Goal: Task Accomplishment & Management: Use online tool/utility

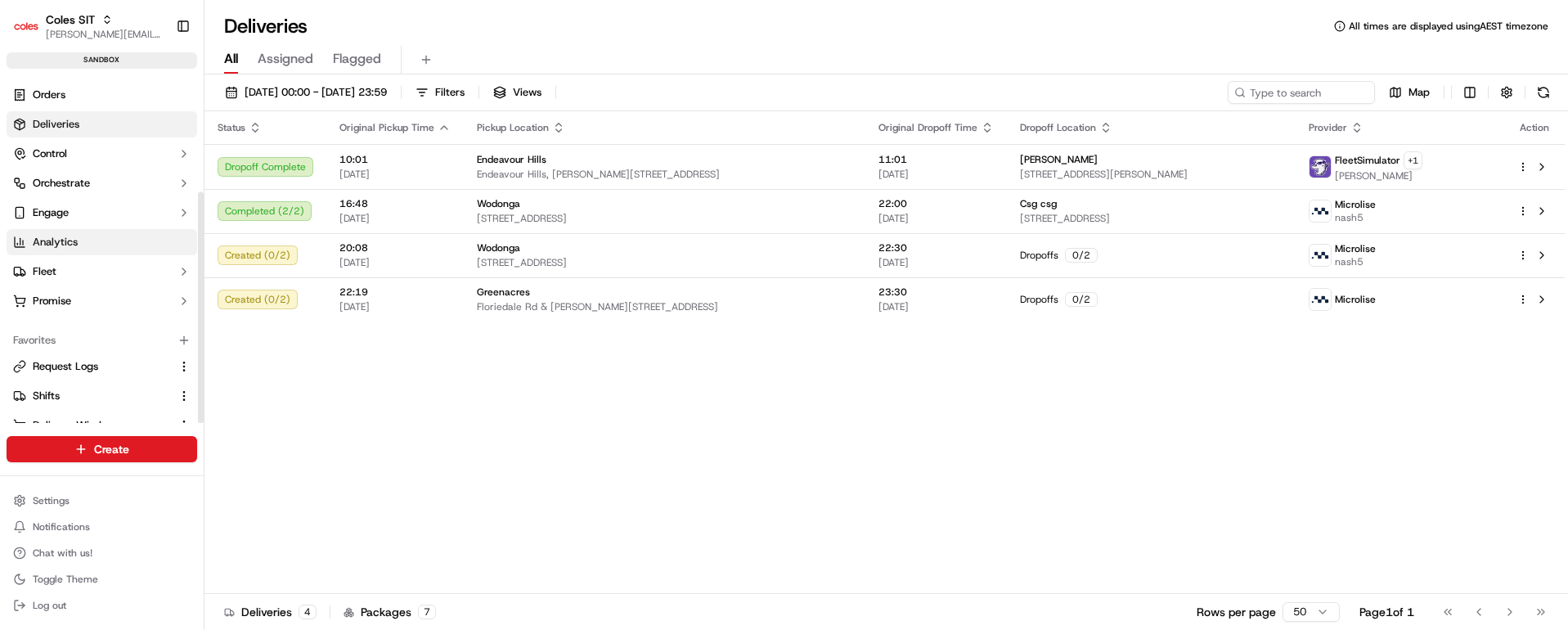
scroll to position [176, 0]
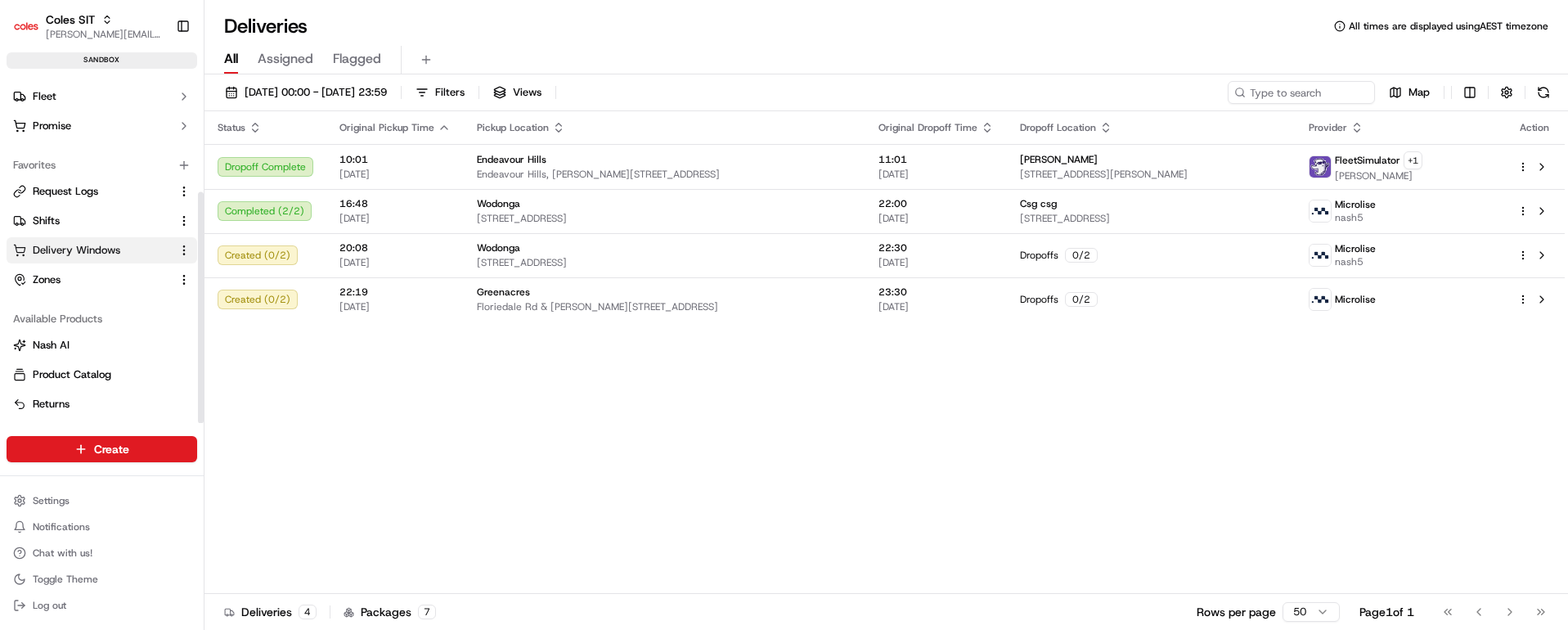
click at [98, 250] on span "Delivery Windows" at bounding box center [77, 250] width 87 height 15
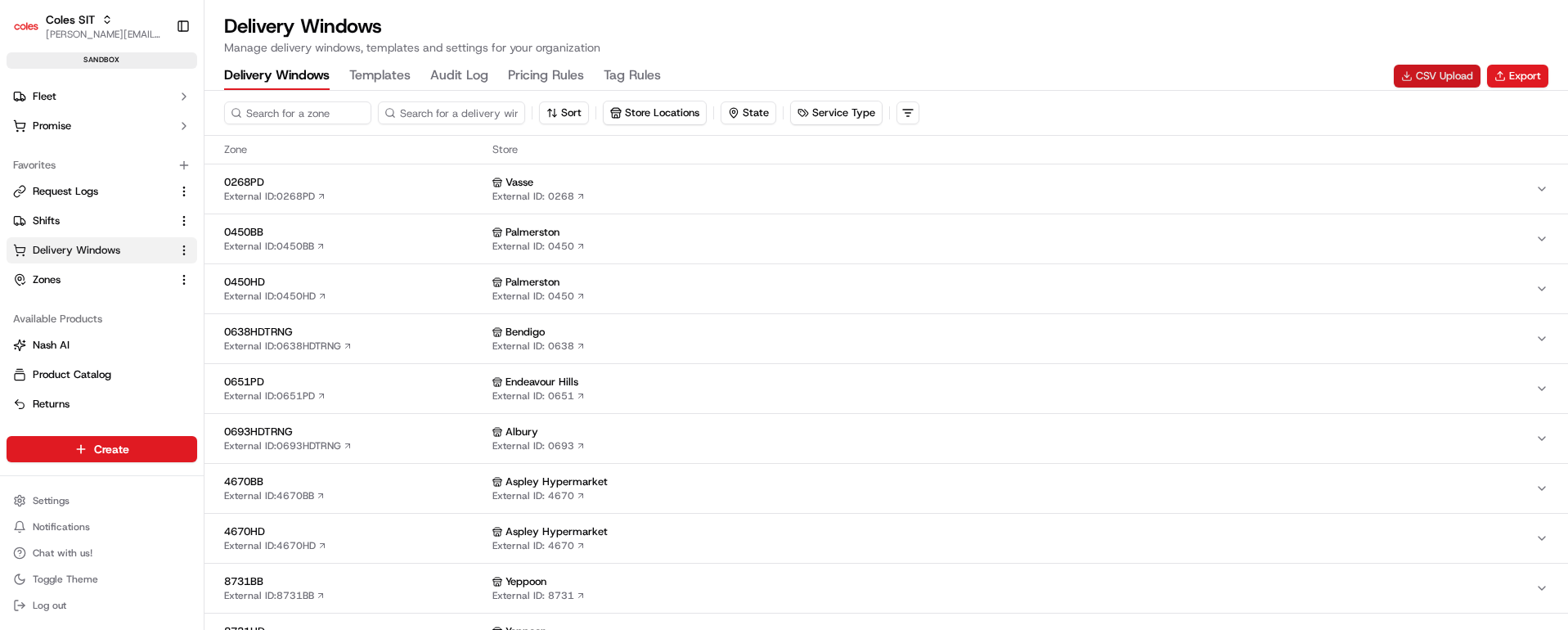
click at [1430, 70] on button "CSV Upload" at bounding box center [1437, 77] width 86 height 23
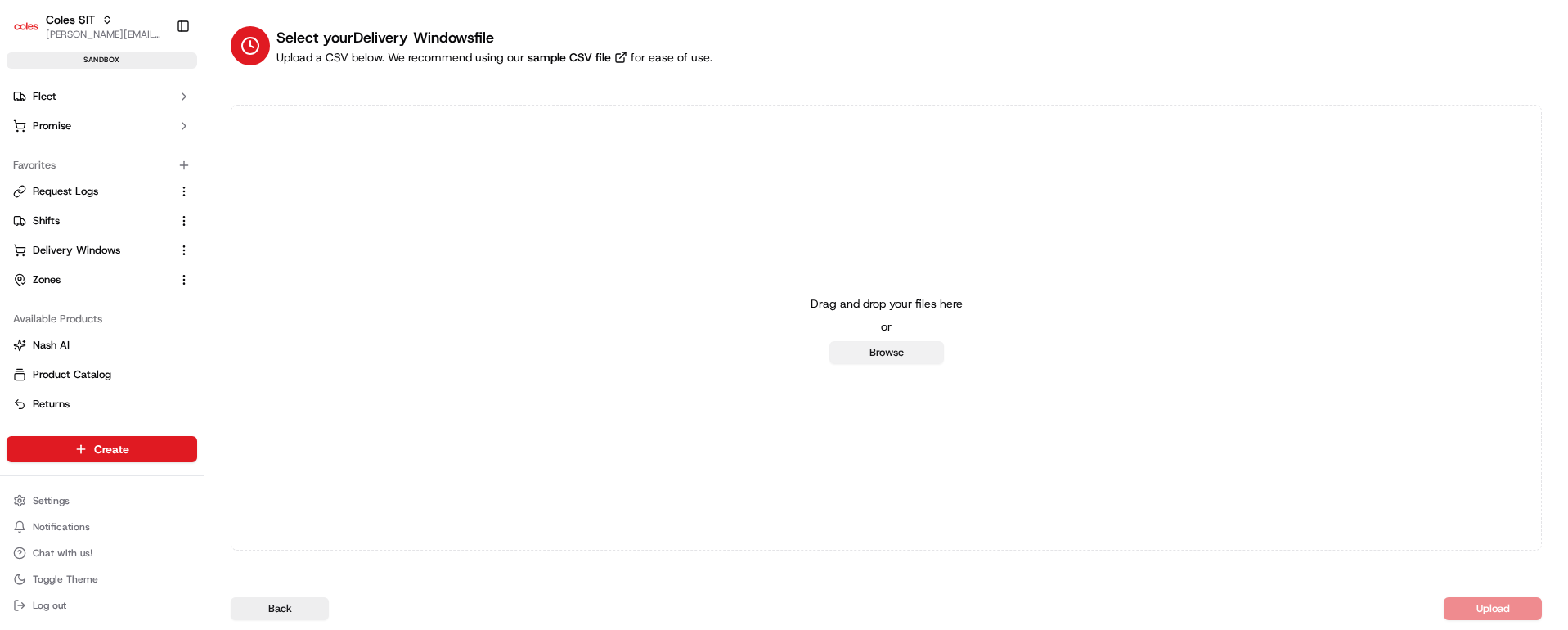
click at [897, 354] on button "Browse" at bounding box center [887, 353] width 115 height 23
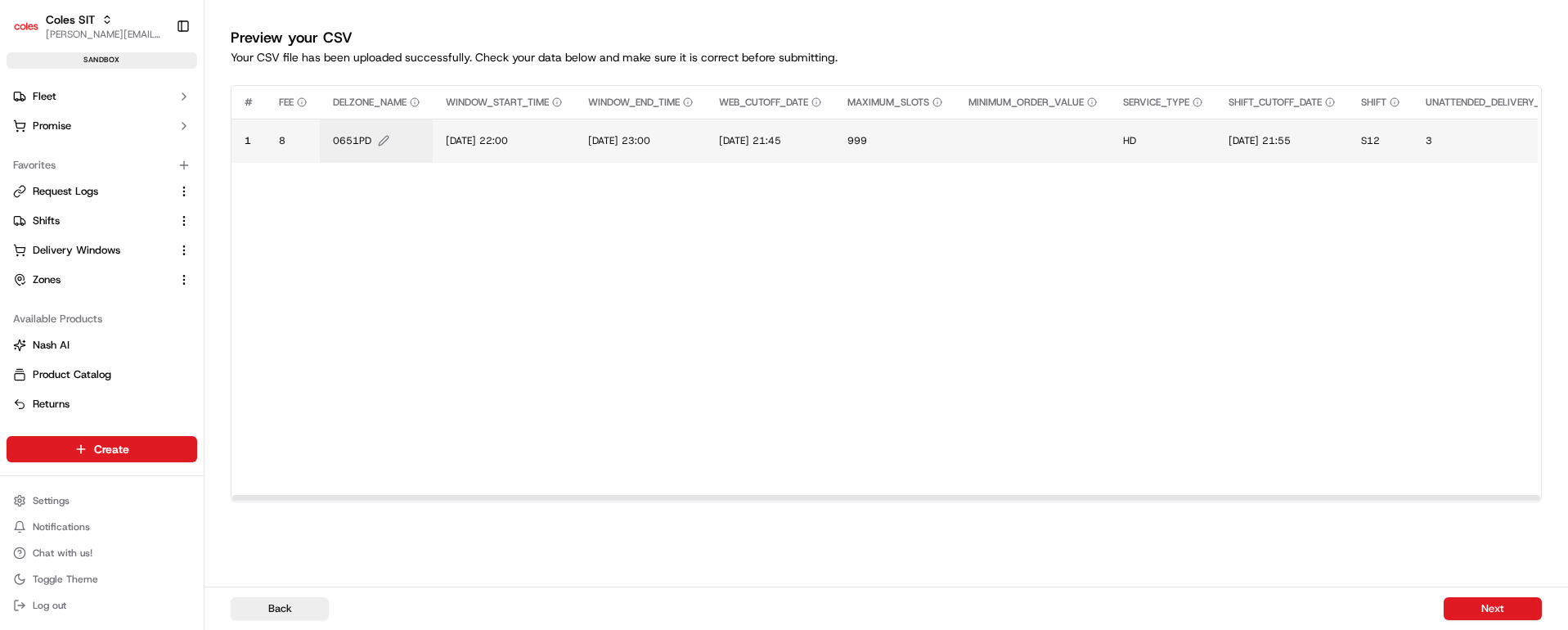
click at [347, 143] on span "0651PD" at bounding box center [352, 141] width 38 height 13
